Goal: Feedback & Contribution: Leave review/rating

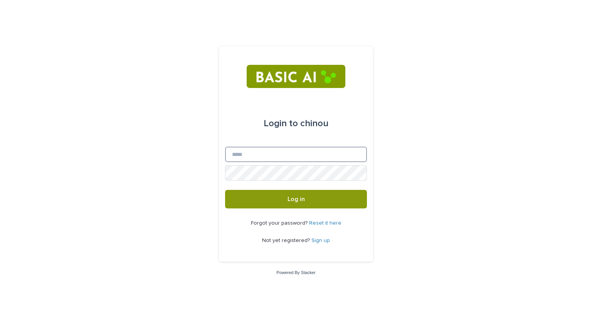
click at [291, 157] on input "Email" at bounding box center [296, 154] width 142 height 15
type input "**********"
click at [321, 240] on link "Sign up" at bounding box center [321, 240] width 19 height 5
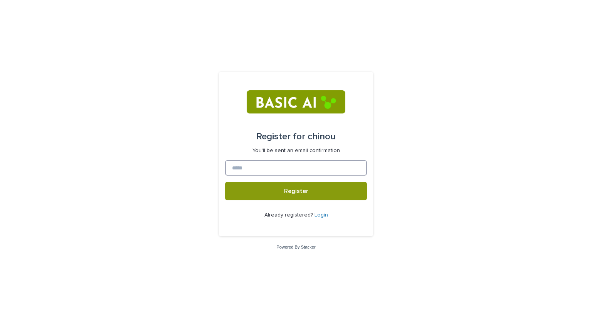
click at [278, 162] on input at bounding box center [296, 167] width 142 height 15
type input "**********"
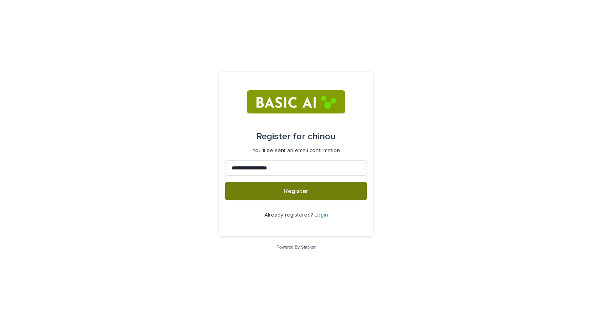
click at [290, 194] on span "Register" at bounding box center [296, 191] width 24 height 6
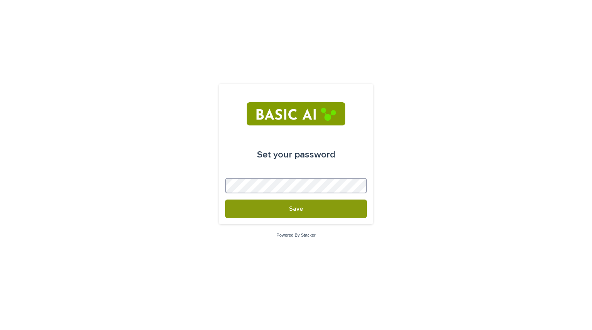
click at [225, 199] on button "Save" at bounding box center [296, 208] width 142 height 19
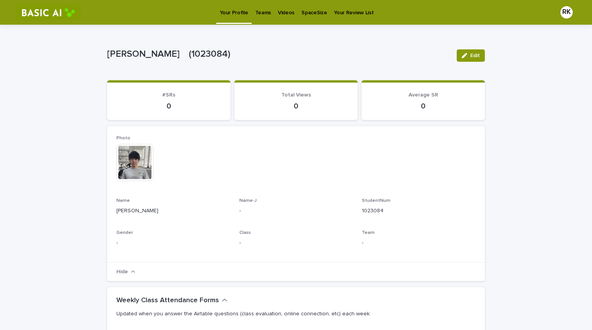
click at [293, 12] on div "Videos" at bounding box center [287, 8] width 24 height 16
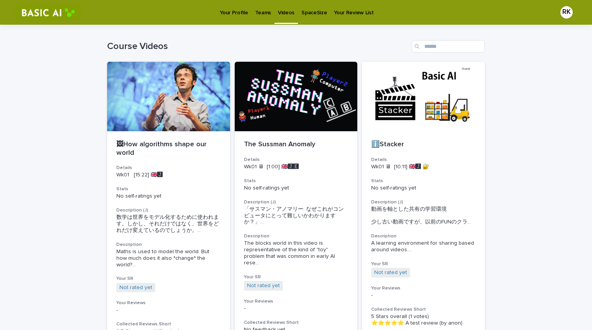
click at [262, 13] on p "Teams" at bounding box center [263, 8] width 16 height 16
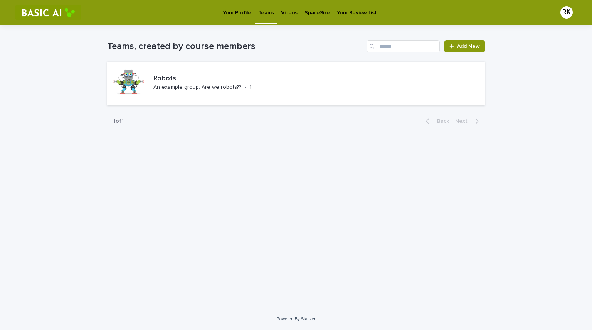
click at [246, 12] on p "Your Profile" at bounding box center [237, 8] width 28 height 16
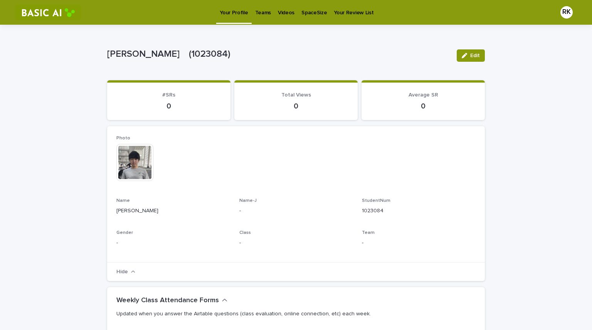
click at [280, 12] on p "Videos" at bounding box center [286, 8] width 17 height 16
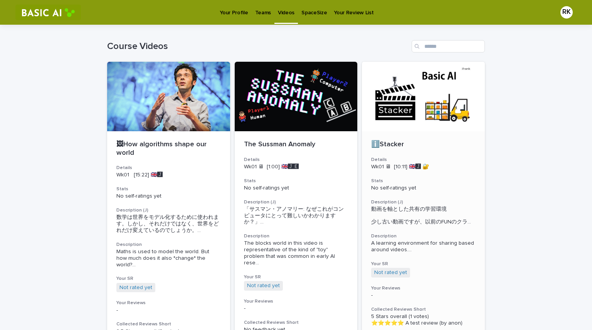
click at [410, 125] on div at bounding box center [423, 96] width 123 height 69
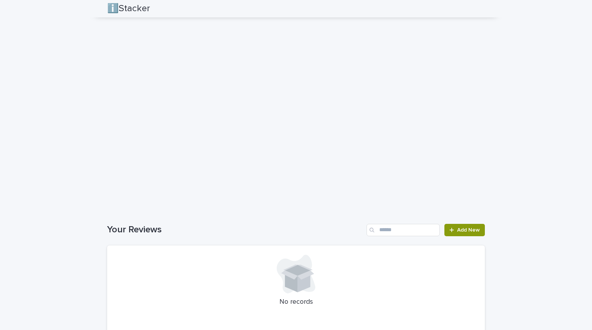
scroll to position [578, 0]
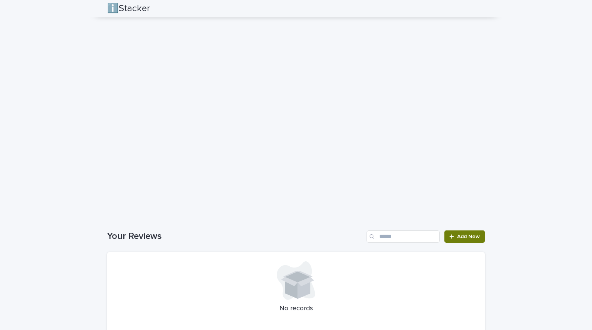
click at [465, 237] on span "Add New" at bounding box center [468, 236] width 23 height 5
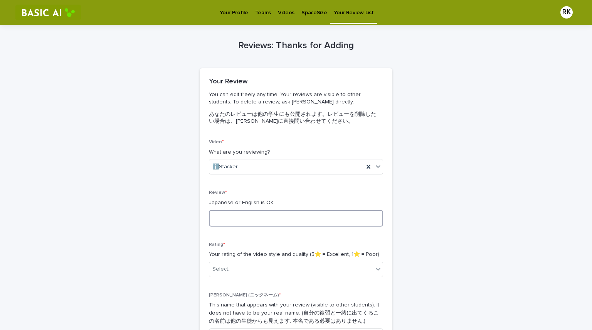
click at [272, 219] on textarea at bounding box center [296, 218] width 174 height 17
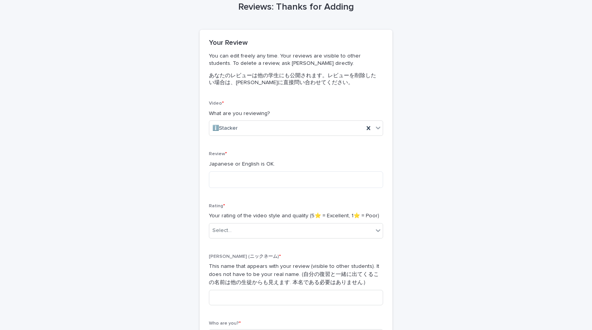
scroll to position [44, 0]
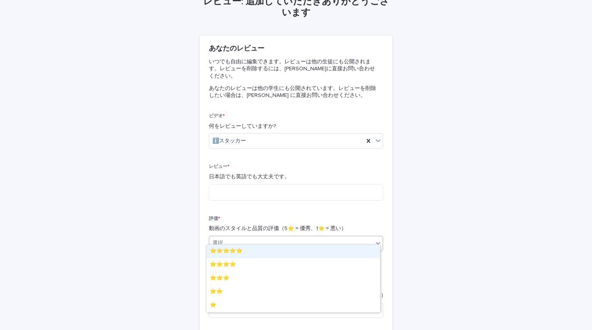
click at [374, 239] on div at bounding box center [378, 243] width 9 height 14
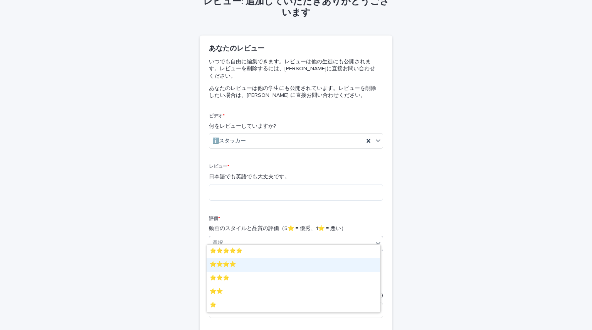
click at [307, 264] on div "⭐️⭐️⭐️⭐️" at bounding box center [294, 264] width 174 height 13
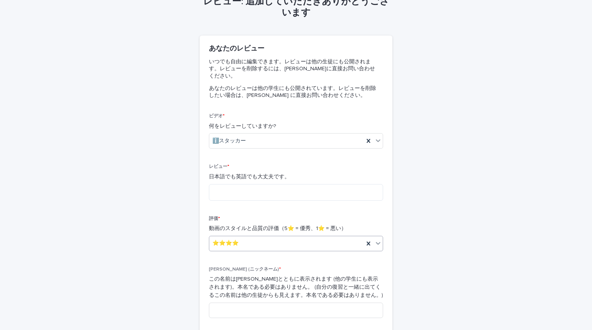
click at [336, 237] on div "⭐️⭐️⭐️⭐️" at bounding box center [286, 243] width 155 height 13
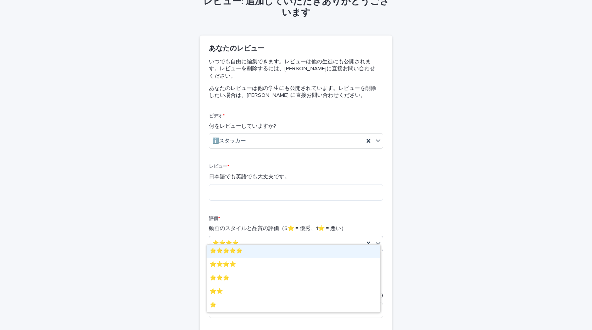
click at [336, 250] on div "⭐️⭐️⭐️⭐️⭐️" at bounding box center [294, 250] width 174 height 13
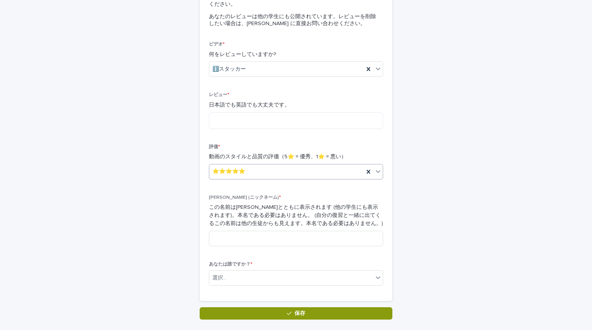
scroll to position [121, 0]
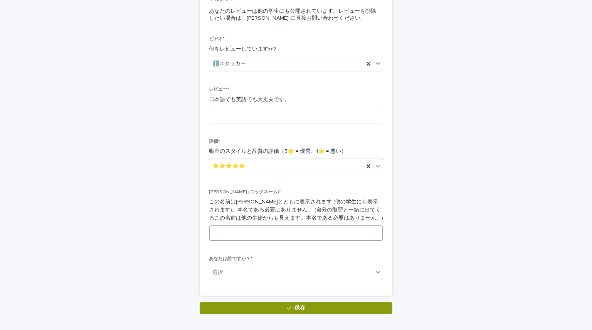
click at [310, 225] on input at bounding box center [296, 232] width 174 height 15
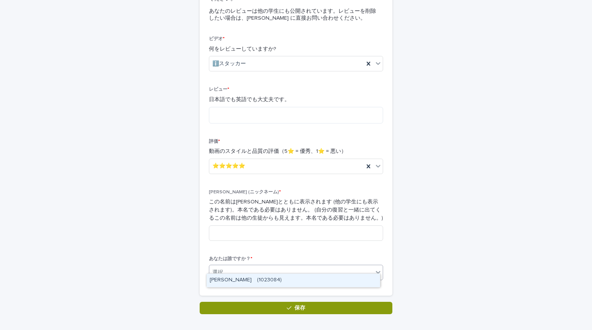
click at [366, 266] on div "選択..." at bounding box center [291, 272] width 164 height 13
click at [328, 278] on div "[PERSON_NAME] (1023084)" at bounding box center [294, 279] width 174 height 13
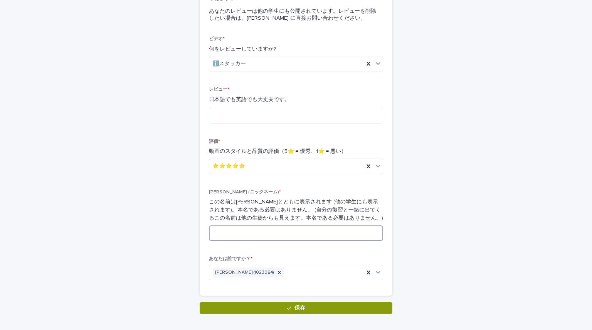
click at [300, 225] on input at bounding box center [296, 232] width 174 height 15
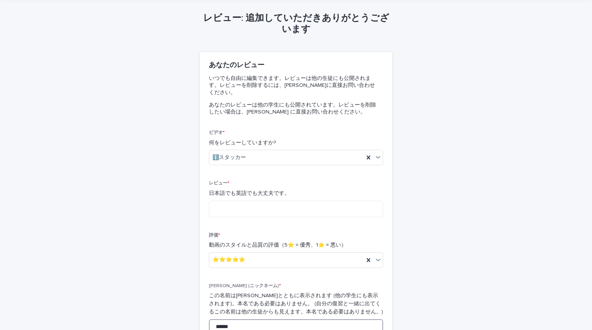
scroll to position [27, 0]
type input "******"
click at [296, 212] on div "レビュー * 日本語でも英語でも大丈夫です。" at bounding box center [296, 202] width 174 height 42
click at [274, 201] on textarea at bounding box center [296, 209] width 174 height 17
type textarea "*"
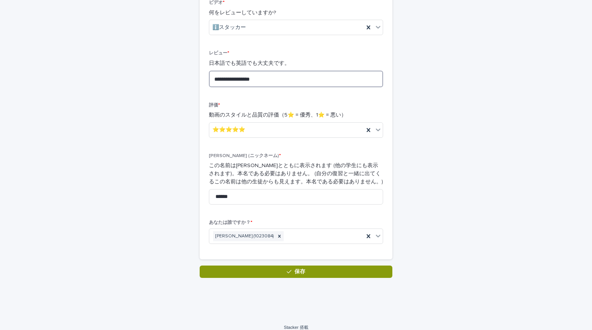
scroll to position [159, 0]
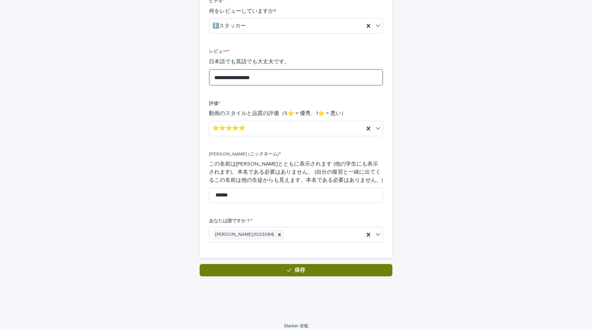
type textarea "**********"
click at [287, 267] on icon "button" at bounding box center [289, 269] width 5 height 5
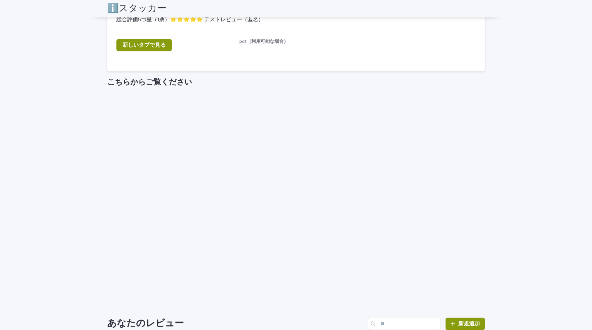
scroll to position [559, 0]
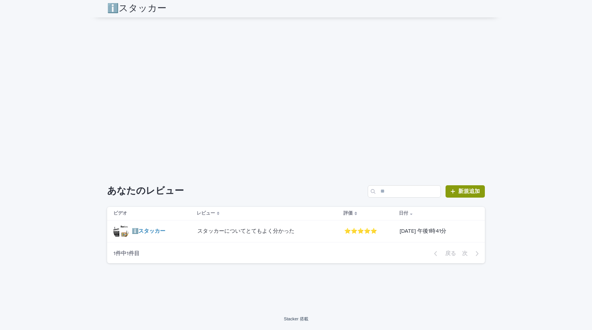
drag, startPoint x: 238, startPoint y: 232, endPoint x: 395, endPoint y: 228, distance: 157.0
click at [400, 228] on font "[DATE] 午後1時41分" at bounding box center [423, 230] width 47 height 5
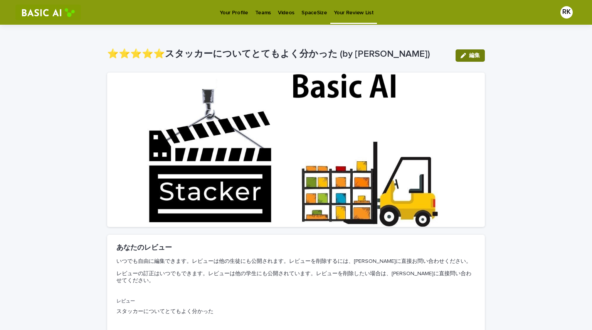
click at [469, 53] on font "編集" at bounding box center [474, 55] width 11 height 5
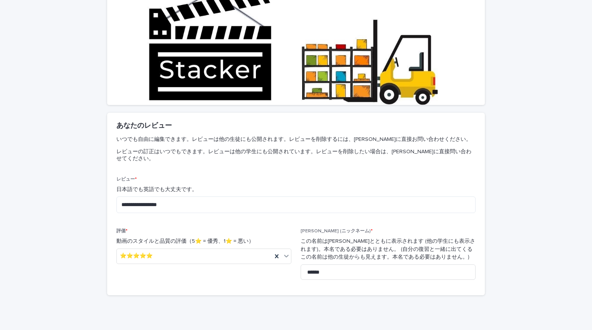
scroll to position [154, 0]
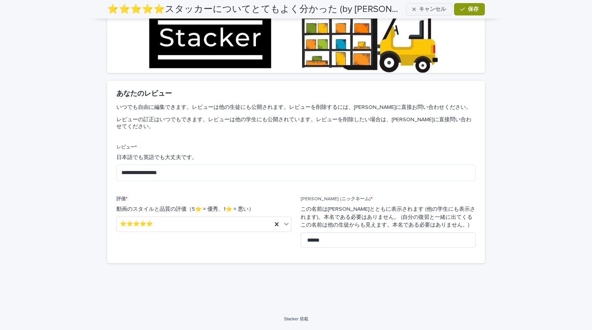
click at [430, 11] on font "キャンセル" at bounding box center [432, 9] width 27 height 5
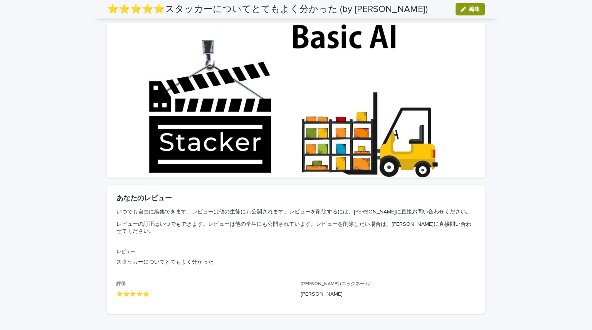
scroll to position [0, 0]
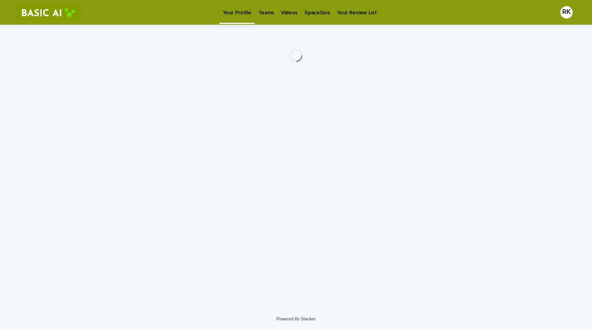
click at [285, 15] on p "Videos" at bounding box center [289, 8] width 17 height 16
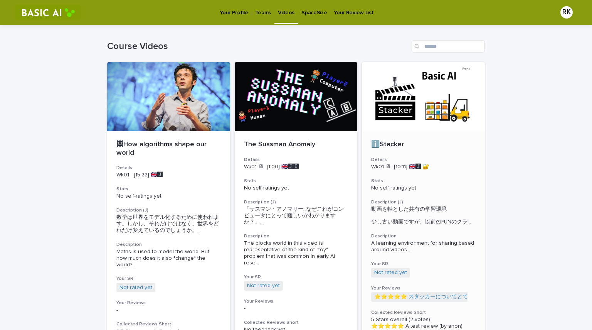
scroll to position [77, 0]
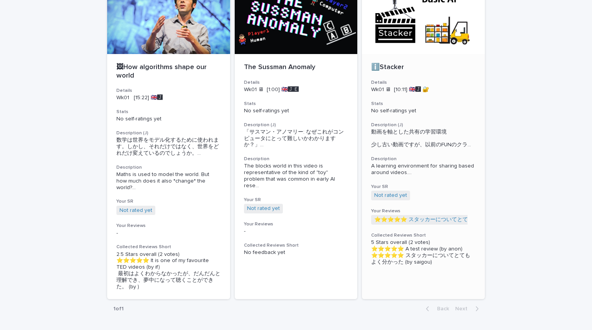
click at [436, 118] on div "ℹ️Stacker Details Wk01 🖥 [10:11] 🇬🇧🅹️ 🔐 Stats No self-ratings yet Description (…" at bounding box center [423, 164] width 123 height 220
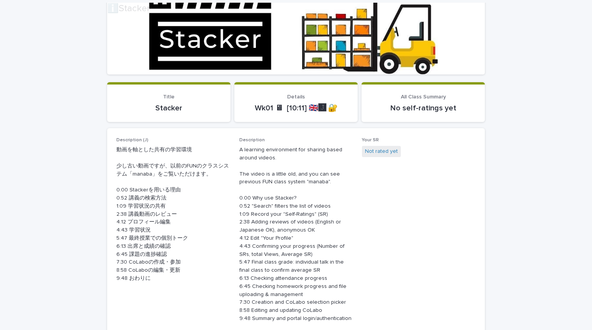
scroll to position [323, 0]
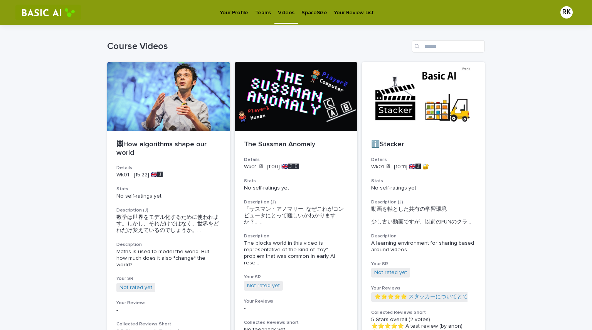
click at [80, 142] on div "Loading... Saving… Loading... Saving… Course Videos 🖼How algorithms shape our w…" at bounding box center [296, 229] width 592 height 409
click at [196, 205] on div "🖼How algorithms shape our world Details Wk01 [15:22] 🇬🇧🅹️ Stats No self-ratings…" at bounding box center [168, 253] width 123 height 245
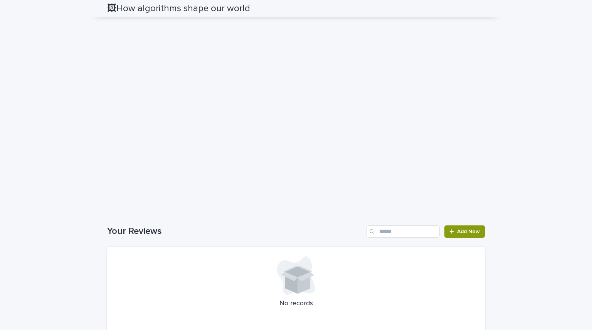
scroll to position [401, 0]
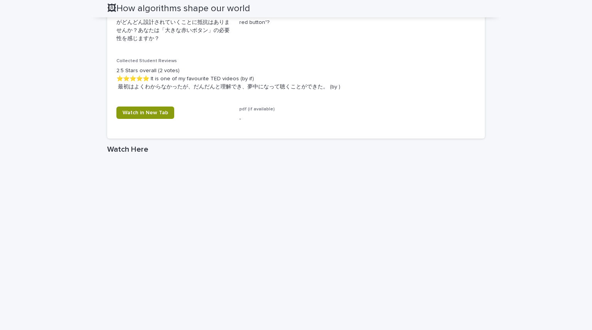
click at [218, 83] on p "2.5 Stars overall (2 votes) ⭐️⭐️⭐️⭐️⭐️ It is one of my favourite TED videos (by…" at bounding box center [295, 79] width 359 height 24
click at [157, 79] on p "2.5 Stars overall (2 votes) ⭐️⭐️⭐️⭐️⭐️ It is one of my favourite TED videos (by…" at bounding box center [295, 79] width 359 height 24
click at [141, 112] on span "Watch in New Tab" at bounding box center [146, 112] width 46 height 5
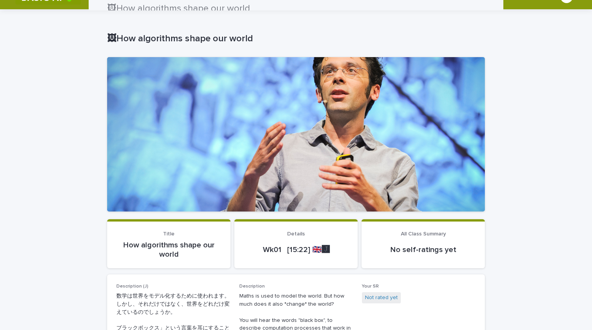
scroll to position [0, 0]
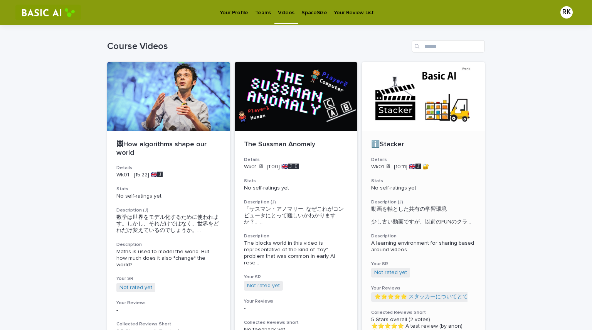
click at [416, 185] on p "No self-ratings yet" at bounding box center [423, 188] width 105 height 7
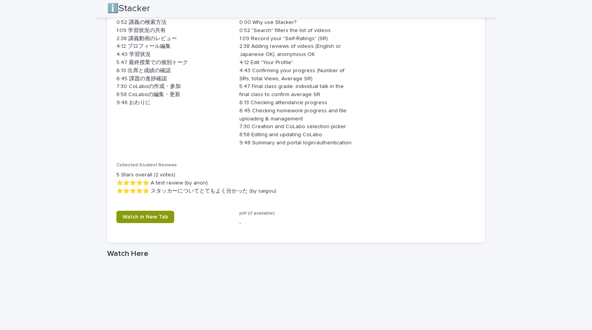
scroll to position [347, 0]
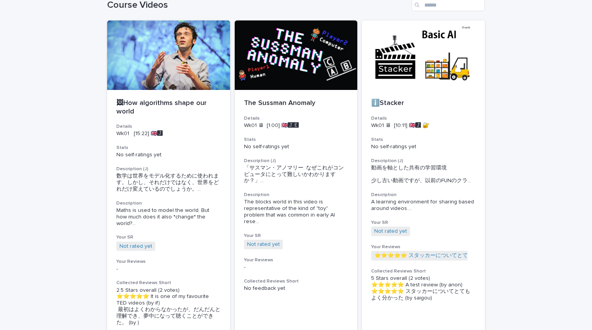
scroll to position [77, 0]
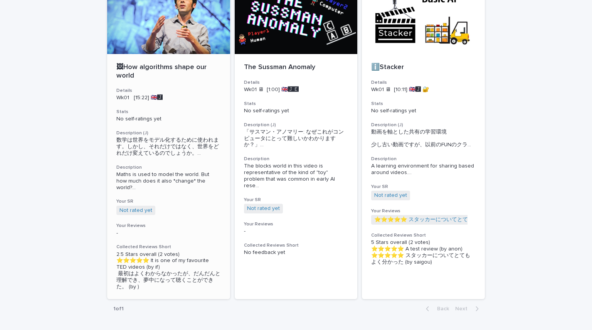
click at [198, 211] on div "Not rated yet + 0" at bounding box center [168, 211] width 105 height 10
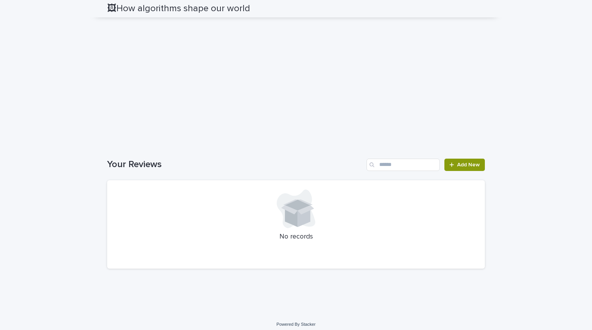
scroll to position [632, 0]
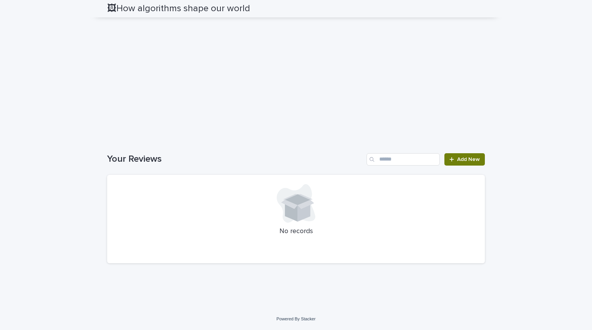
click at [464, 162] on link "Add New" at bounding box center [465, 159] width 40 height 12
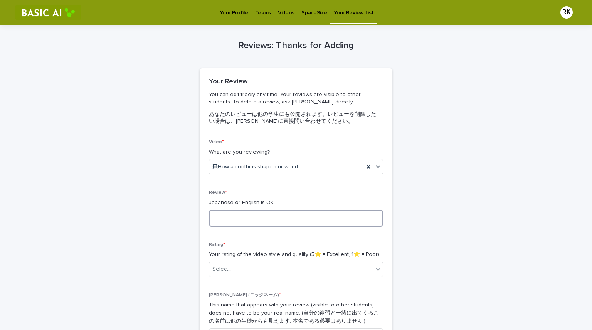
click at [306, 216] on textarea at bounding box center [296, 218] width 174 height 17
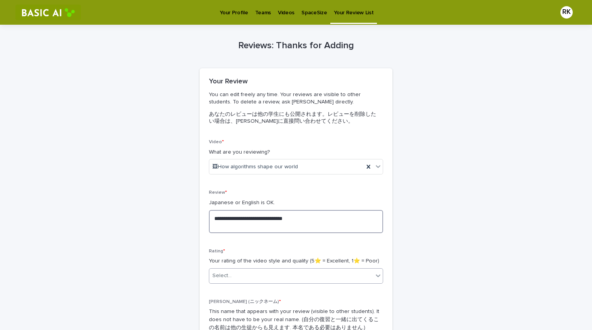
scroll to position [77, 0]
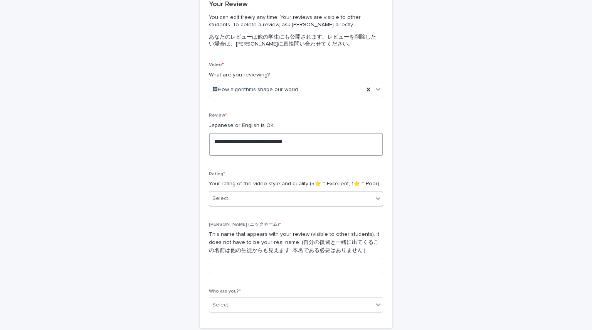
type textarea "**********"
click at [374, 197] on div at bounding box center [378, 198] width 9 height 14
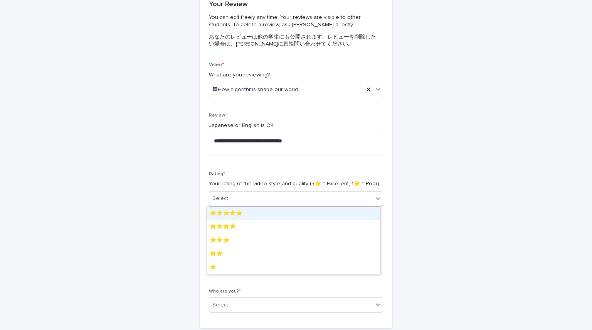
click at [308, 216] on div "⭐️⭐️⭐️⭐️⭐️" at bounding box center [294, 213] width 174 height 13
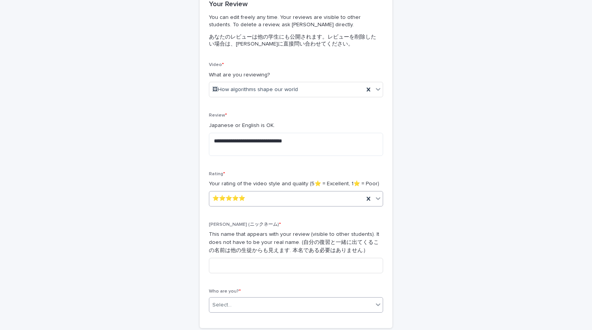
scroll to position [154, 0]
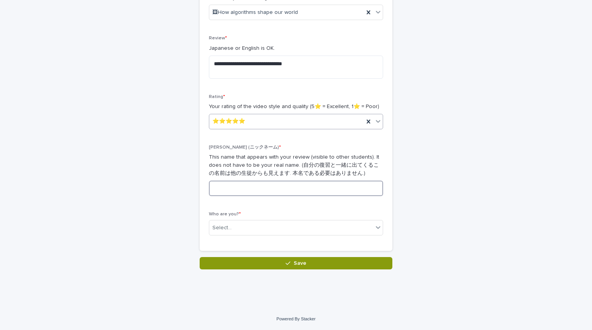
click at [284, 194] on input at bounding box center [296, 187] width 174 height 15
click at [160, 205] on div "**********" at bounding box center [296, 69] width 378 height 399
click at [276, 223] on div "Select..." at bounding box center [291, 227] width 164 height 13
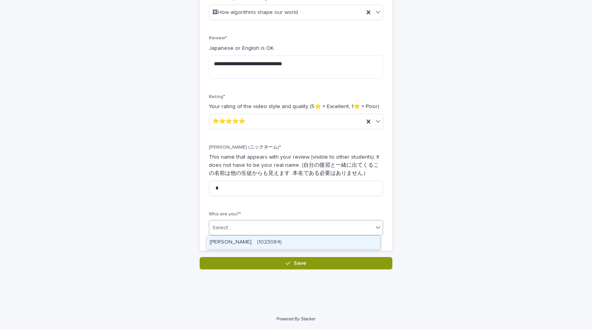
click at [258, 241] on div "[PERSON_NAME]　(1023084)" at bounding box center [294, 242] width 174 height 13
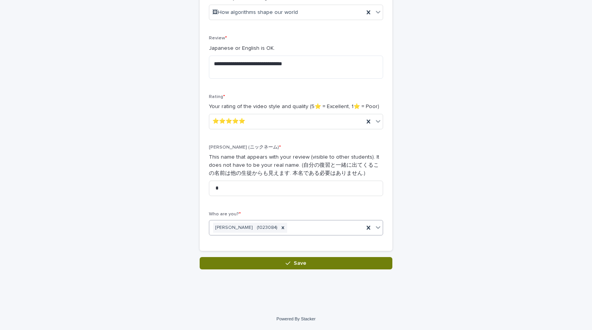
click at [327, 260] on button "Save" at bounding box center [296, 263] width 193 height 12
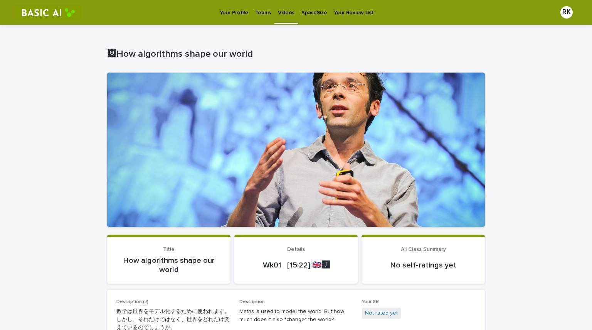
click at [288, 13] on p "Videos" at bounding box center [286, 8] width 17 height 16
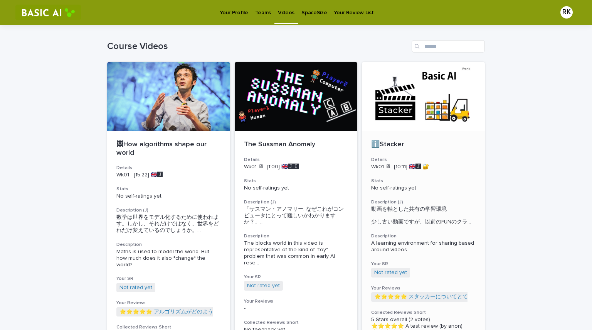
click at [412, 198] on div "ℹ️Stacker Details Wk01 🖥 [10:11] 🇬🇧🅹️ 🔐 Stats No self-ratings yet Description (…" at bounding box center [423, 241] width 123 height 220
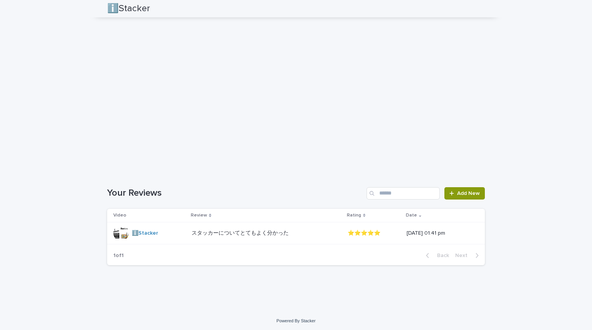
scroll to position [631, 0]
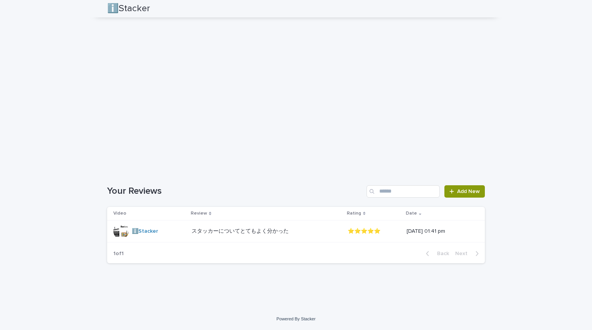
click at [357, 233] on p "⭐️⭐️⭐️⭐️⭐️" at bounding box center [374, 231] width 53 height 7
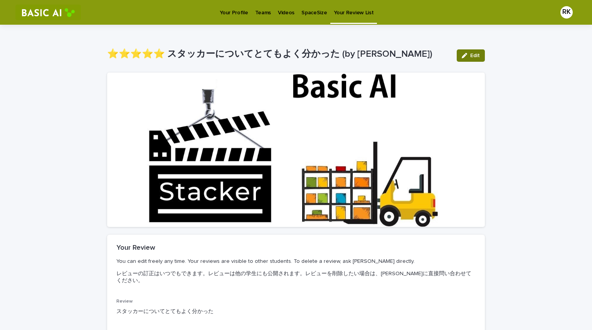
click at [459, 54] on button "Edit" at bounding box center [471, 55] width 28 height 12
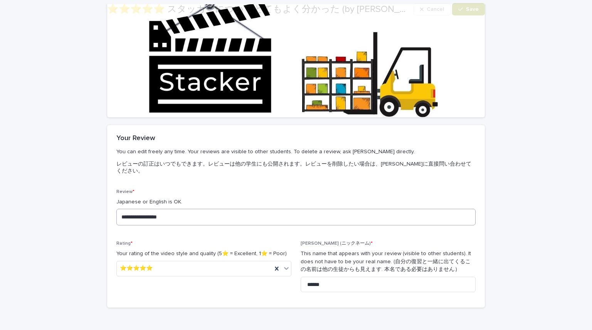
scroll to position [147, 0]
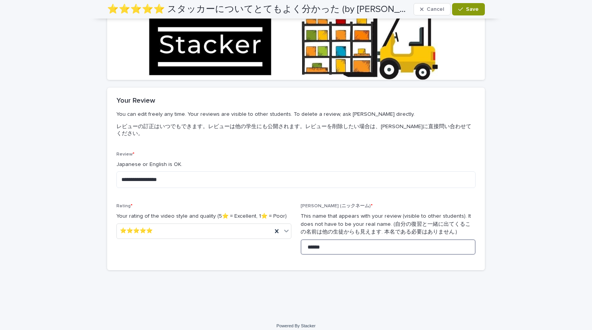
click at [334, 239] on input "******" at bounding box center [388, 246] width 175 height 15
type input "*"
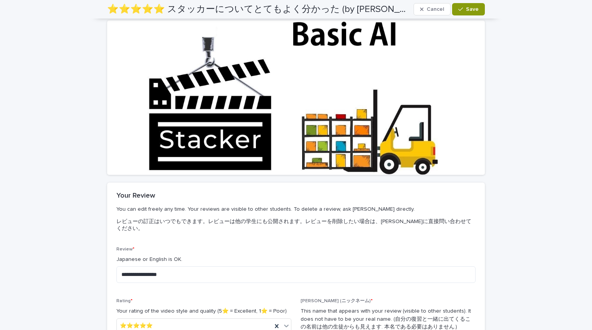
scroll to position [0, 0]
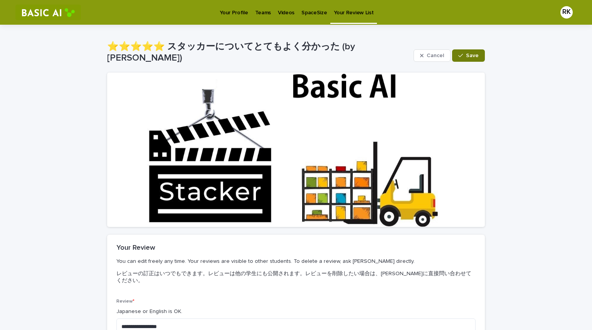
click at [470, 57] on span "Save" at bounding box center [472, 55] width 13 height 5
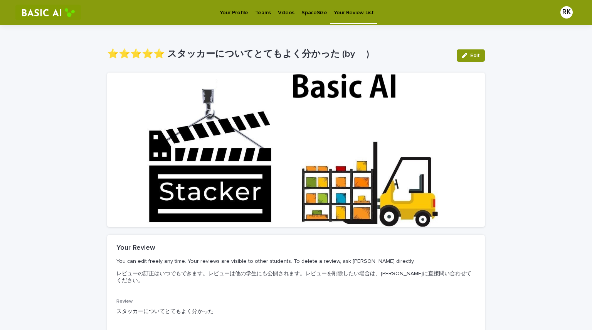
click at [278, 17] on link "Videos" at bounding box center [287, 12] width 24 height 24
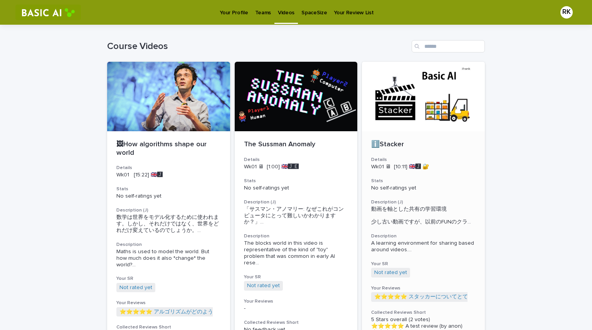
click at [432, 229] on div "ℹ️Stacker Details Wk01 🖥 [10:11] 🇬🇧🅹️ 🔐 Stats No self-ratings yet Description (…" at bounding box center [423, 241] width 123 height 220
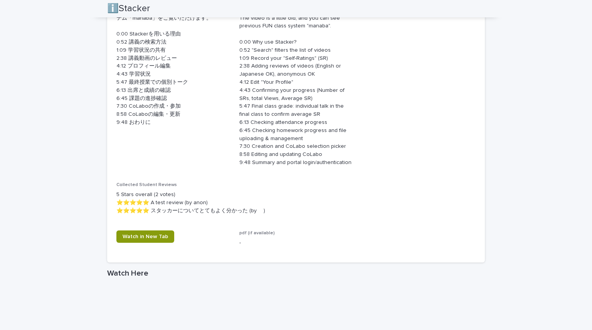
scroll to position [309, 0]
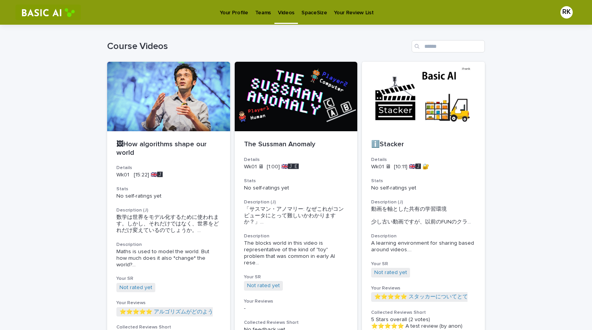
click at [237, 10] on p "Your Profile" at bounding box center [234, 8] width 28 height 16
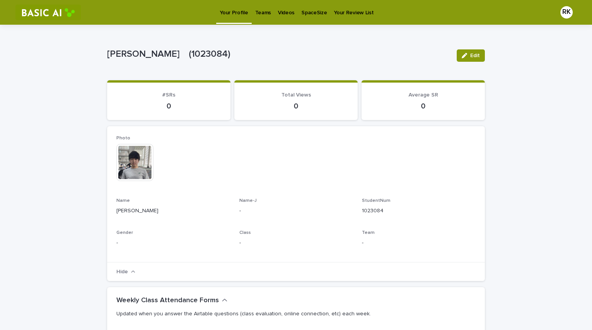
click at [239, 144] on div "This file cannot be opened Download File" at bounding box center [295, 163] width 359 height 39
